Goal: Task Accomplishment & Management: Manage account settings

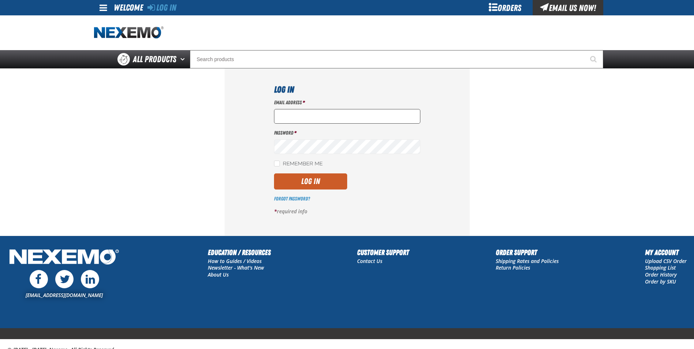
click at [327, 121] on input "Email Address *" at bounding box center [347, 116] width 146 height 15
click at [374, 94] on h1 "Log In" at bounding box center [347, 89] width 146 height 13
click at [324, 122] on input "Email Address *" at bounding box center [347, 116] width 146 height 15
click at [357, 89] on h1 "Log In" at bounding box center [347, 89] width 146 height 13
click at [513, 42] on div at bounding box center [347, 32] width 507 height 35
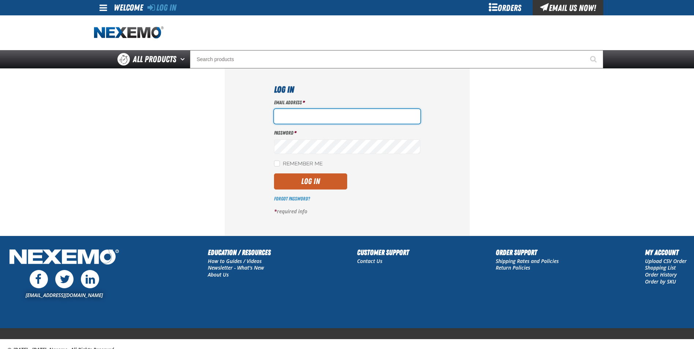
click at [321, 119] on input "Email Address *" at bounding box center [347, 116] width 146 height 15
type input "[EMAIL_ADDRESS][DOMAIN_NAME]"
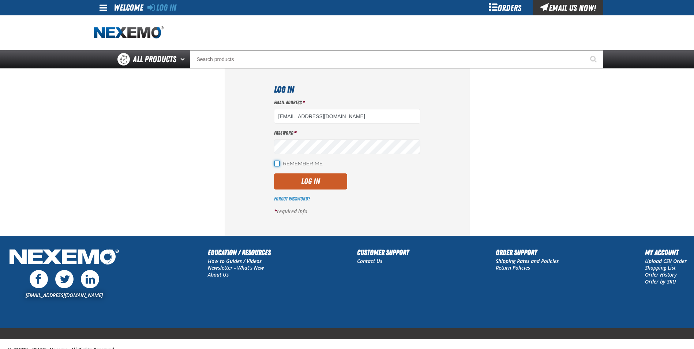
click at [278, 163] on input "Remember Me" at bounding box center [277, 164] width 6 height 6
checkbox input "true"
click at [311, 187] on button "Log In" at bounding box center [310, 181] width 73 height 16
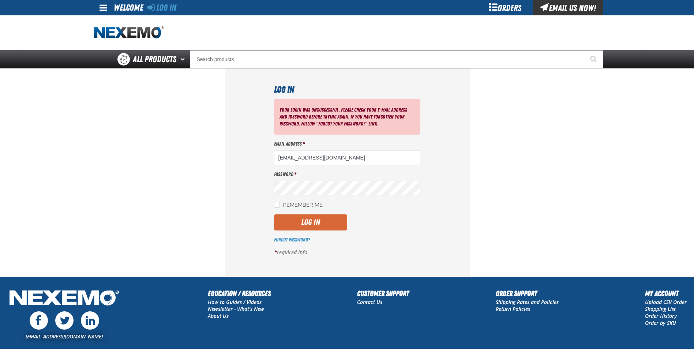
click at [313, 224] on button "Log In" at bounding box center [310, 222] width 73 height 16
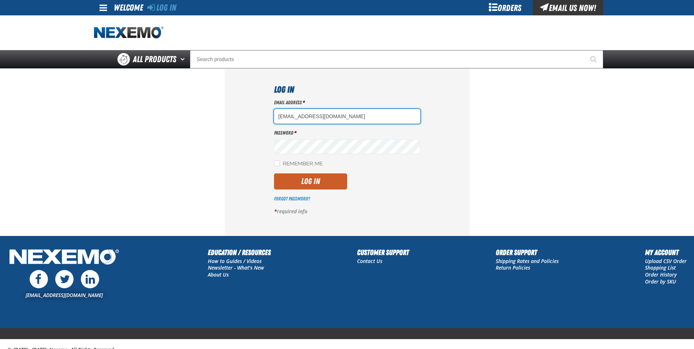
click at [306, 119] on input "[EMAIL_ADDRESS][DOMAIN_NAME]" at bounding box center [347, 116] width 146 height 15
type input "bgambriel@vtaig.com"
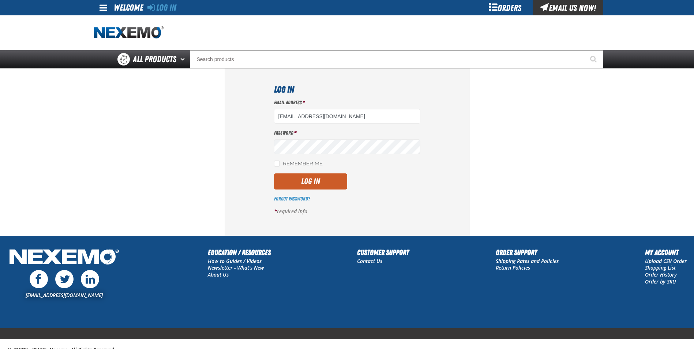
click at [273, 164] on div "Log In Email Address * bgambriel@vtaig.com Password * Remember Me Log In" at bounding box center [347, 151] width 245 height 167
click at [276, 165] on input "Remember Me" at bounding box center [277, 164] width 6 height 6
checkbox input "true"
click at [300, 185] on button "Log In" at bounding box center [310, 181] width 73 height 16
